Goal: Find specific page/section

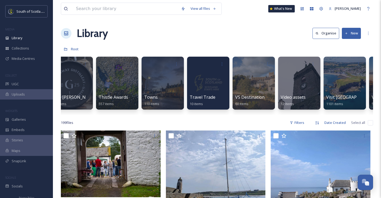
scroll to position [0, 1744]
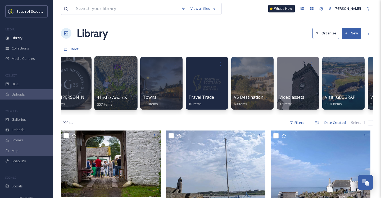
click at [109, 87] on div at bounding box center [115, 83] width 43 height 54
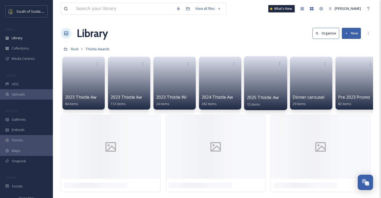
click at [270, 77] on link at bounding box center [266, 82] width 38 height 26
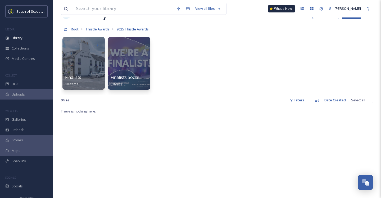
scroll to position [19, 0]
